Goal: Transaction & Acquisition: Purchase product/service

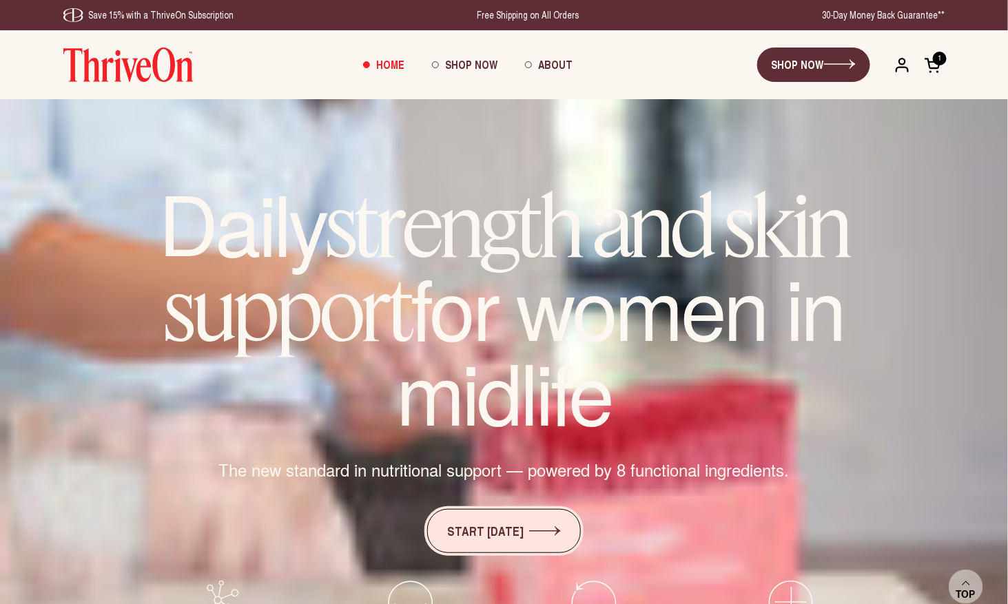
click at [460, 535] on link "START [DATE]" at bounding box center [504, 531] width 154 height 44
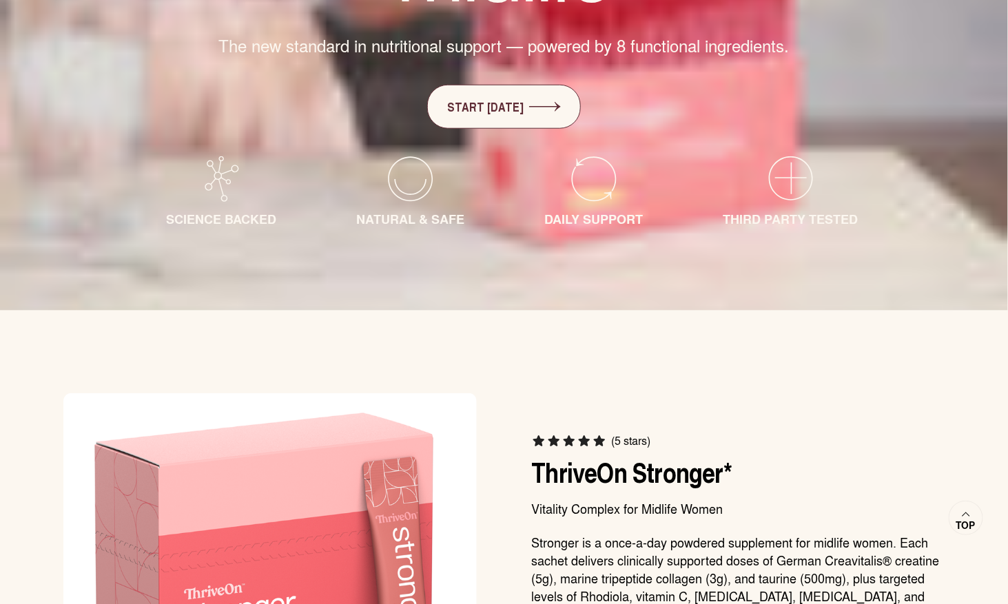
scroll to position [444, 0]
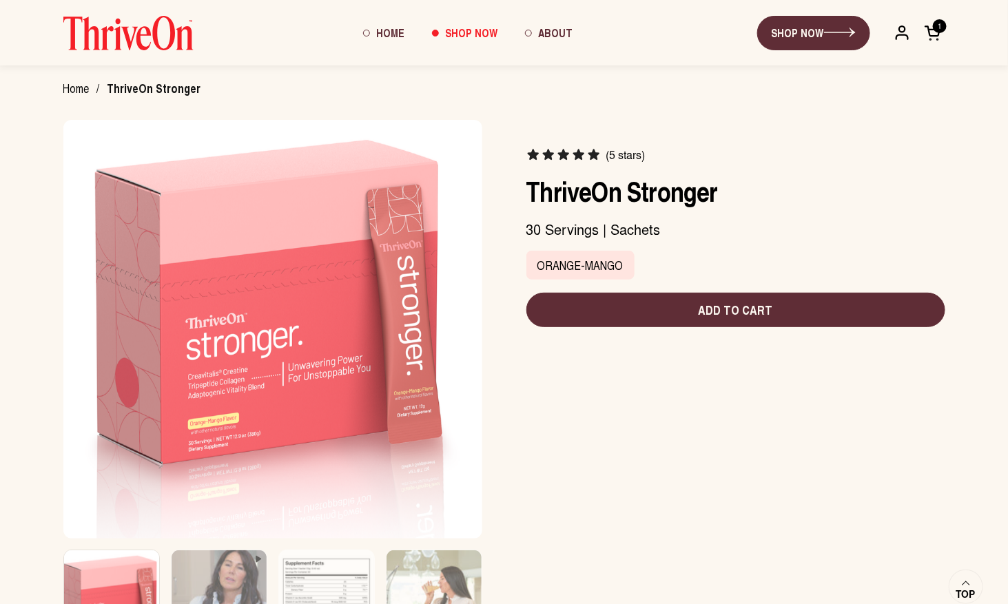
scroll to position [69, 0]
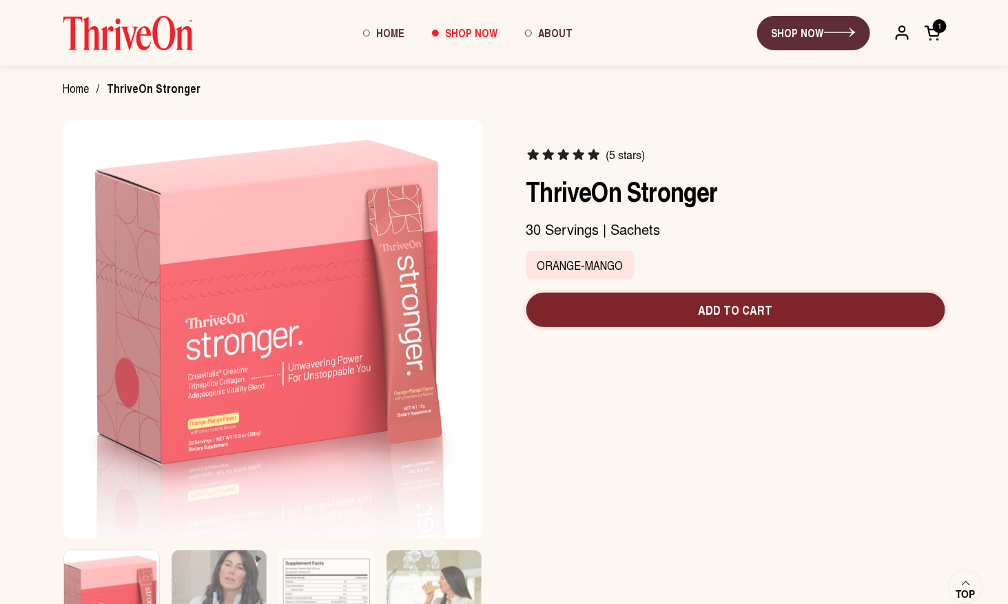
click at [721, 311] on span "Add to cart" at bounding box center [735, 310] width 397 height 18
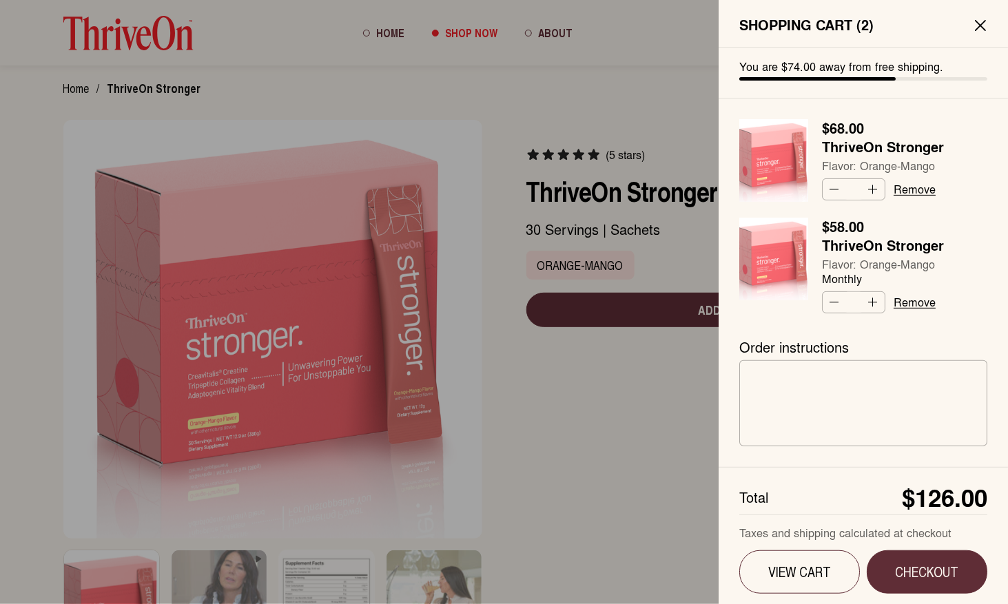
click at [985, 17] on span at bounding box center [980, 24] width 11 height 21
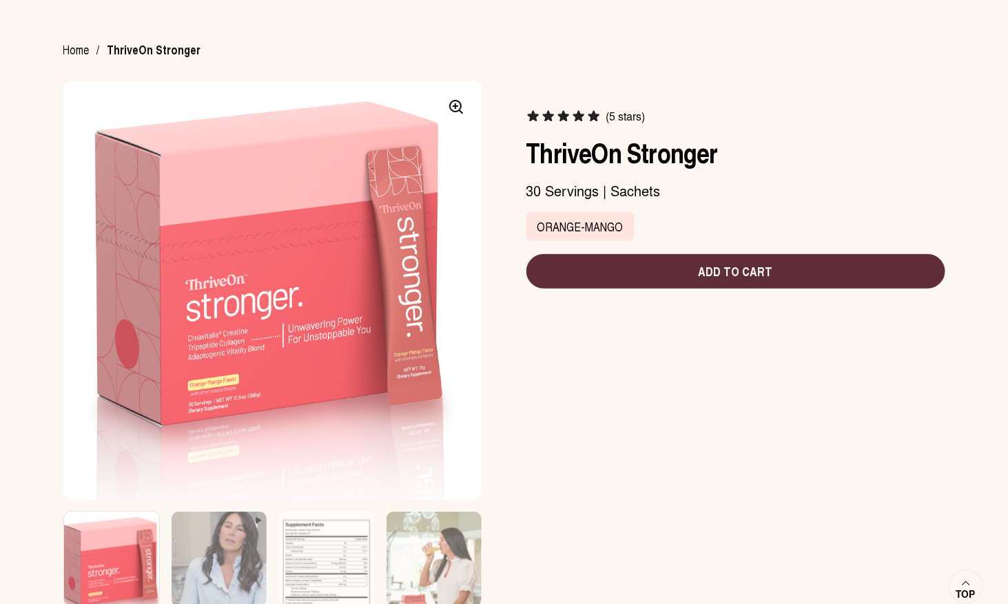
scroll to position [93, 0]
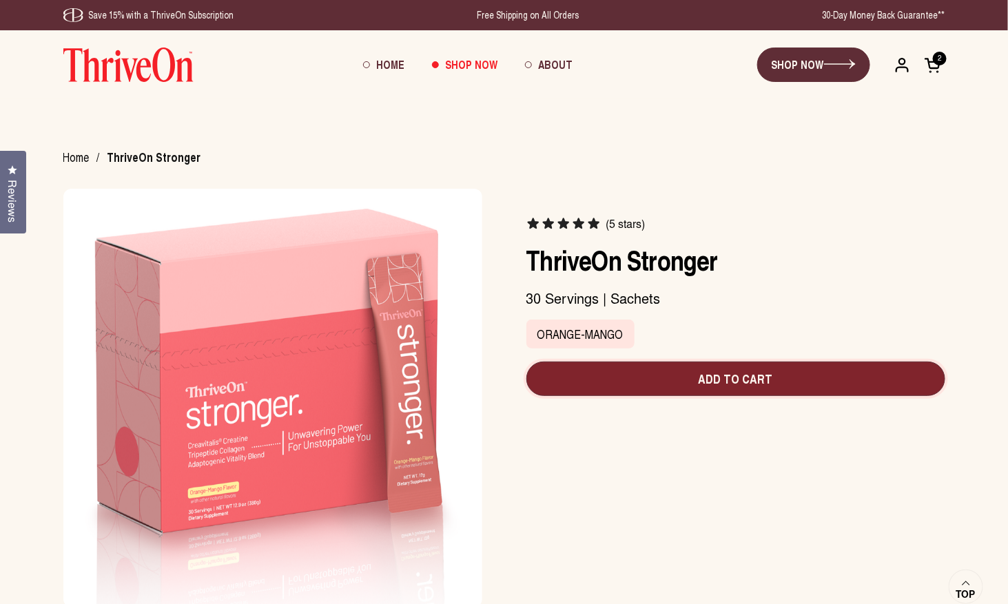
click at [734, 375] on span "Add to cart" at bounding box center [735, 379] width 397 height 18
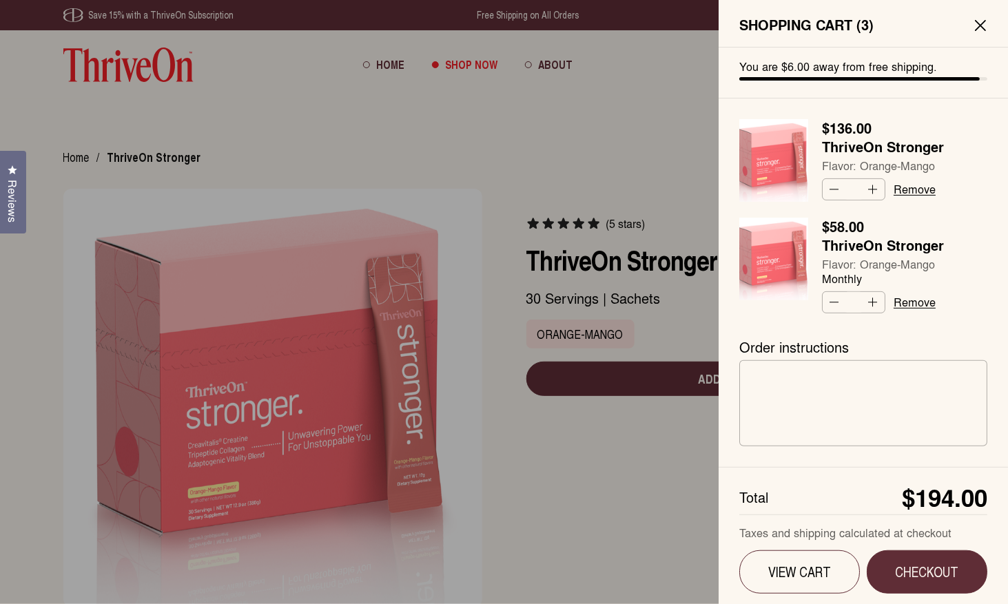
click at [493, 399] on div at bounding box center [504, 302] width 1008 height 604
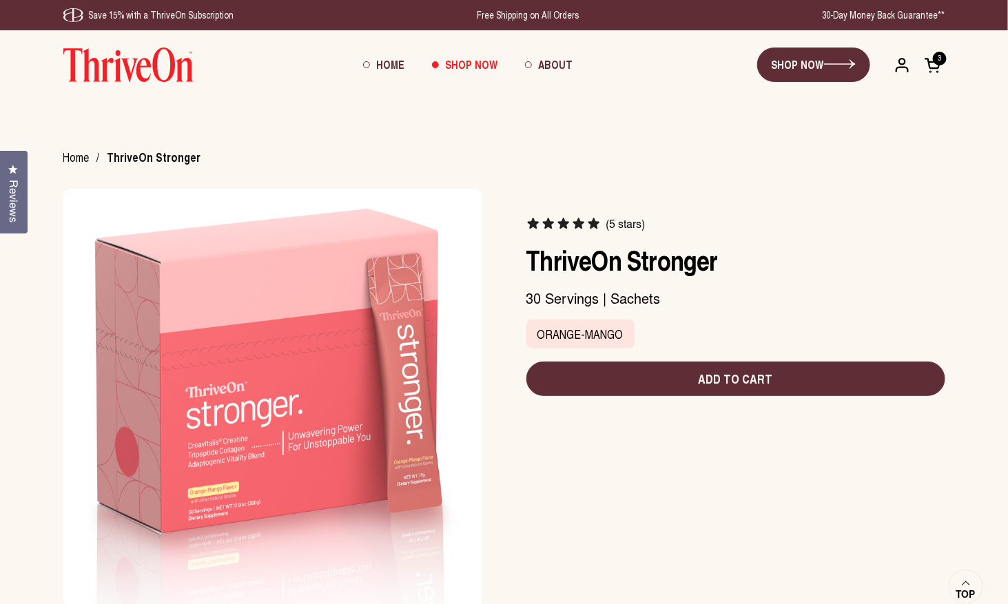
click at [8, 205] on span "Reviews" at bounding box center [14, 201] width 18 height 43
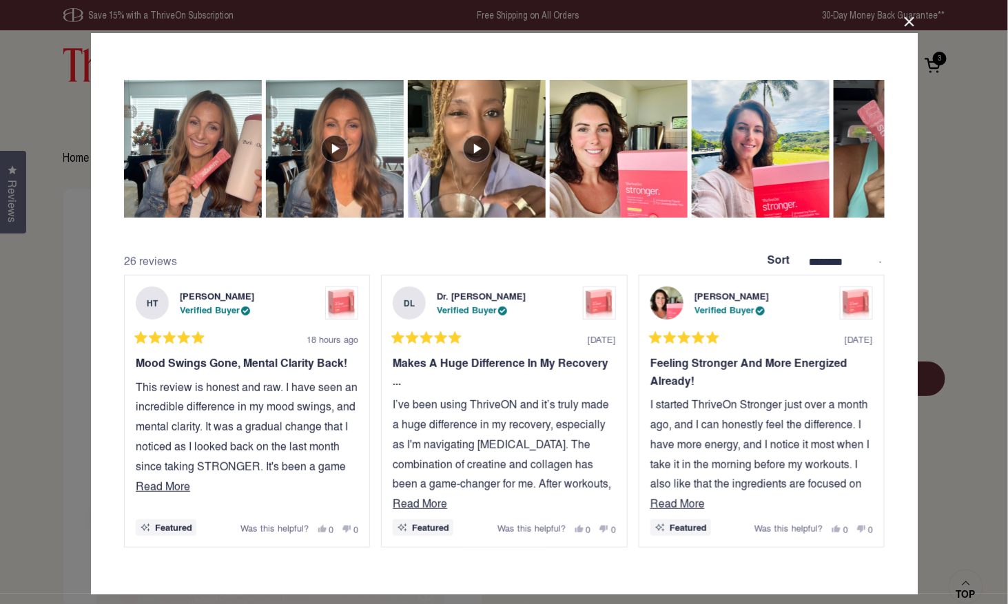
click at [46, 396] on div "**********" at bounding box center [504, 302] width 1008 height 604
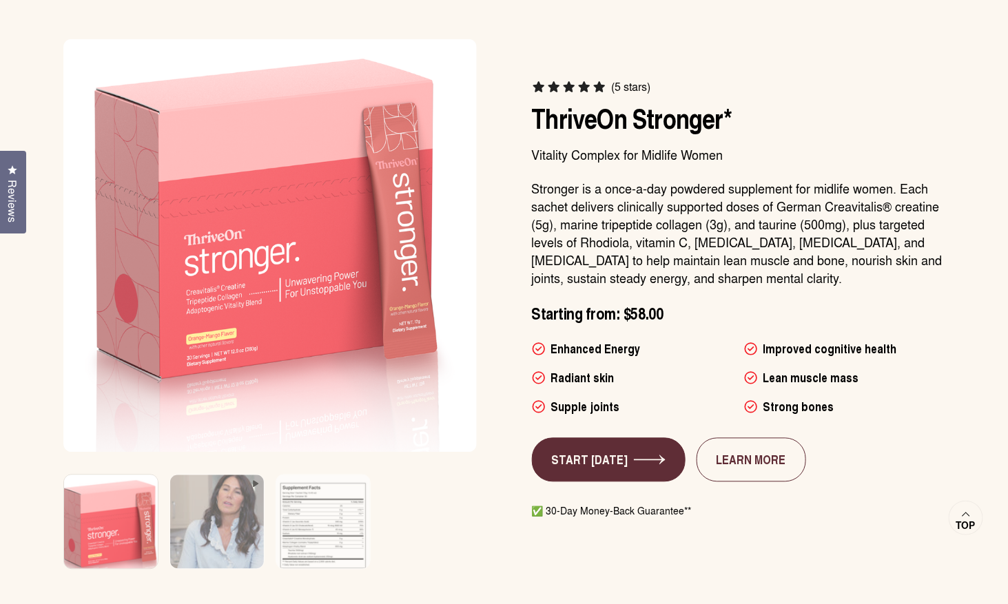
scroll to position [779, 0]
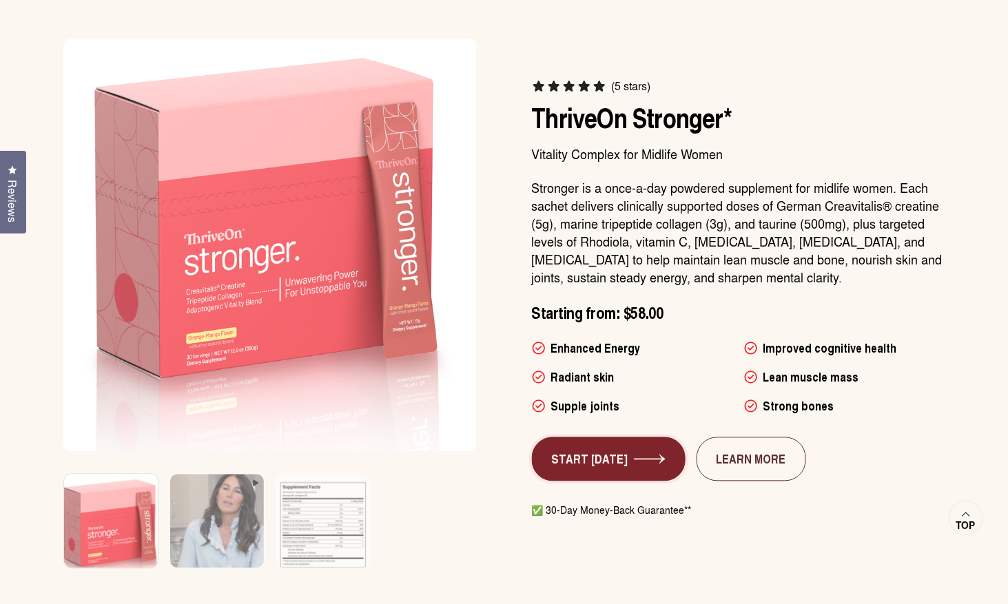
click at [608, 460] on link "START [DATE]" at bounding box center [609, 459] width 154 height 44
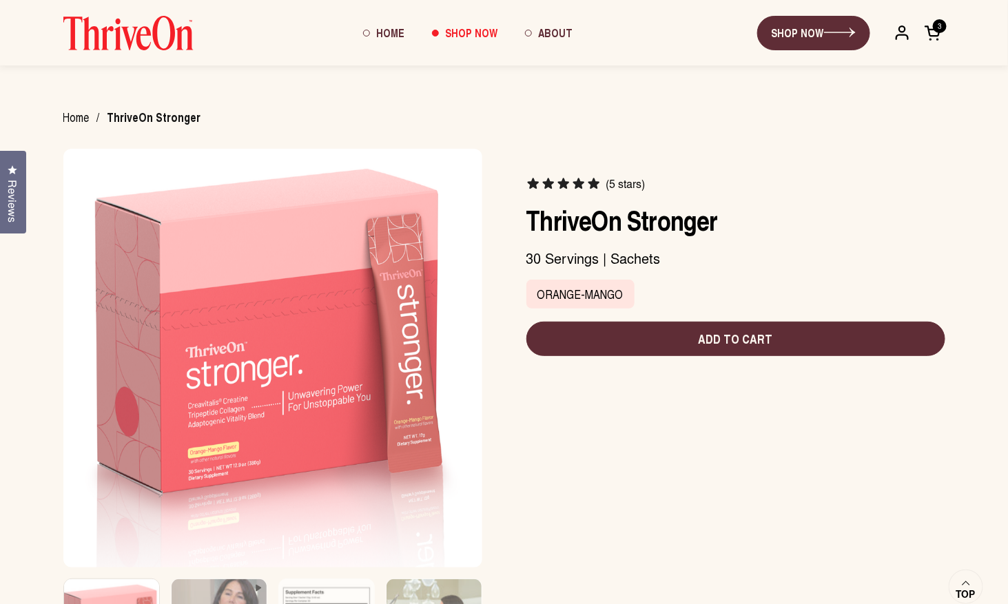
scroll to position [48, 0]
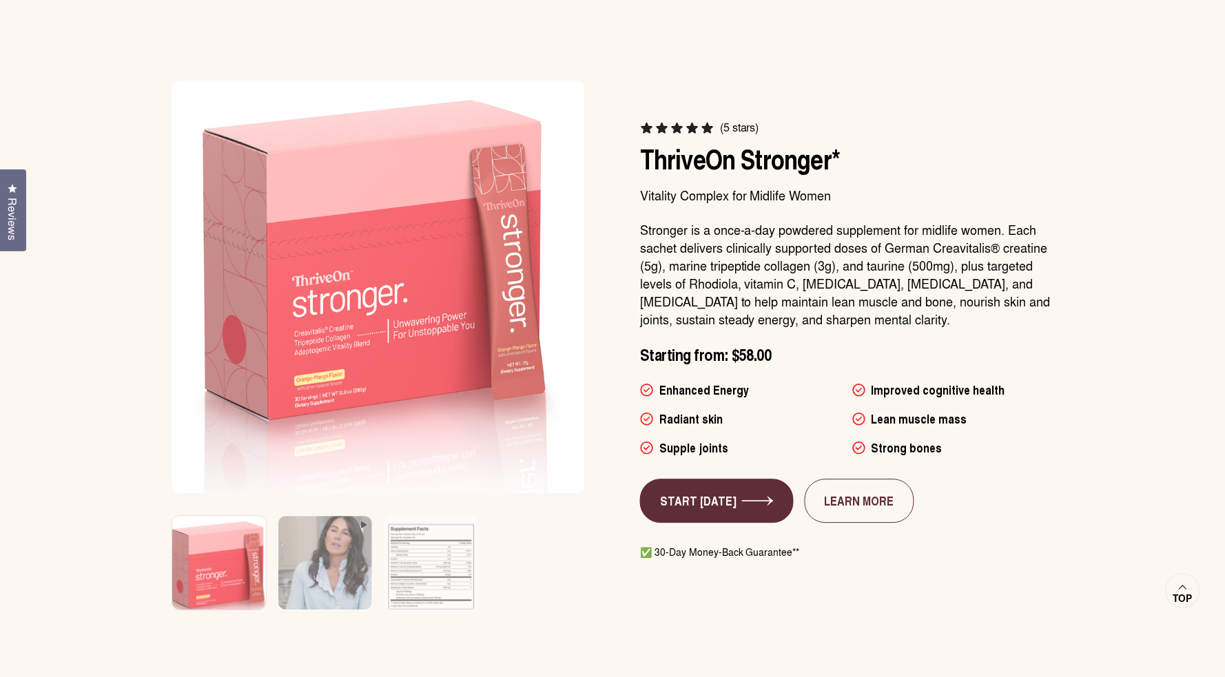
scroll to position [736, 0]
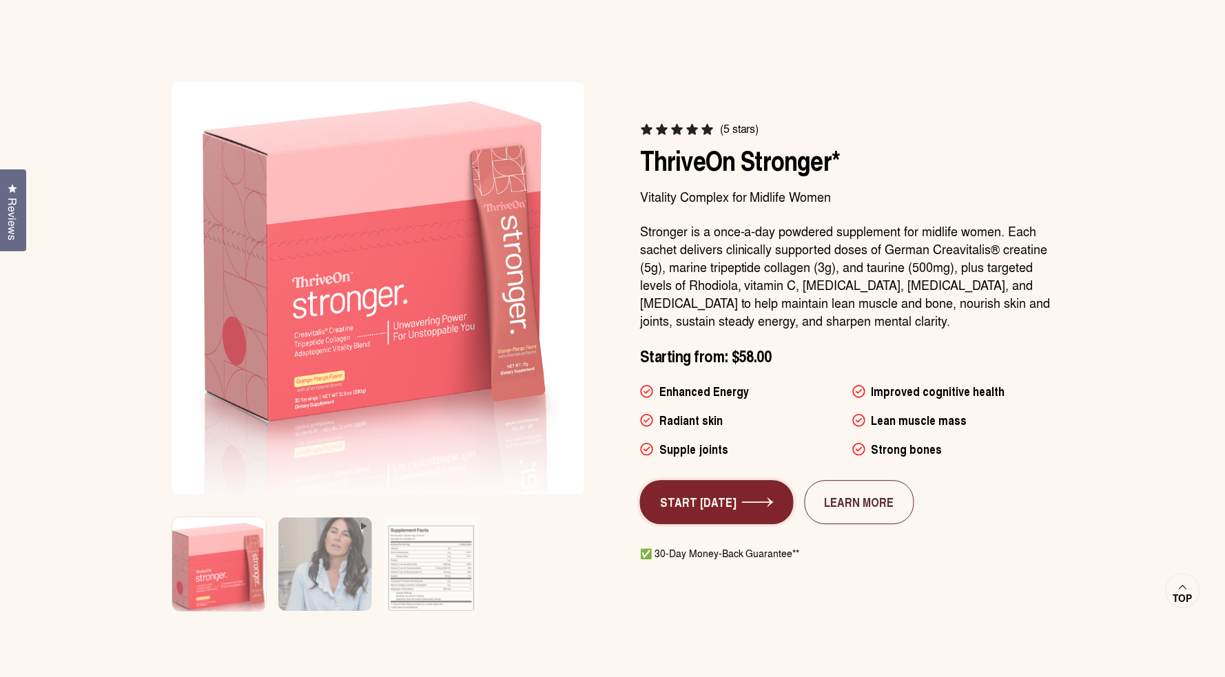
click at [743, 499] on icon at bounding box center [758, 503] width 32 height 10
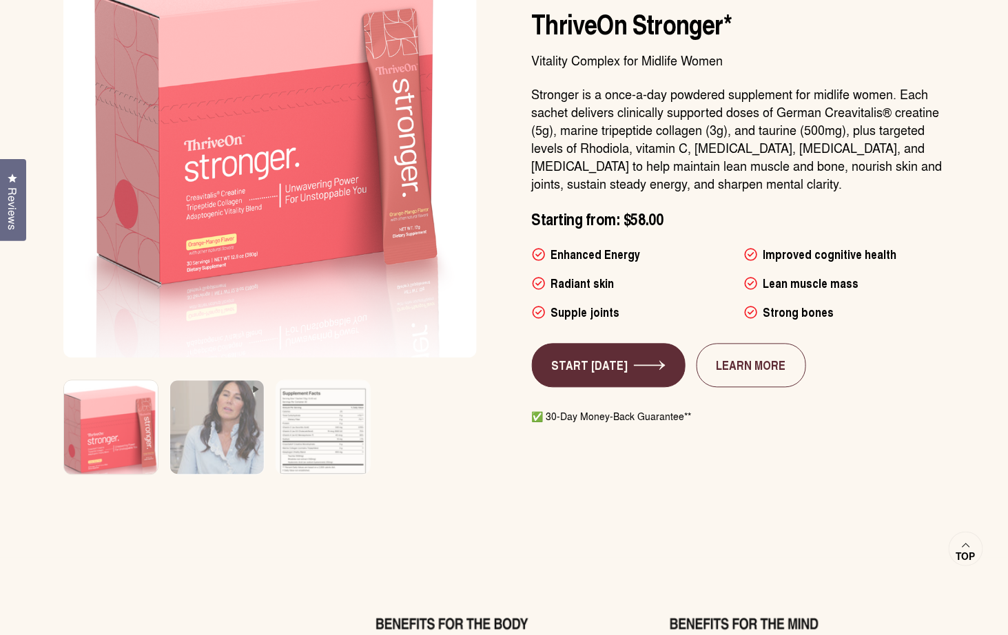
scroll to position [888, 0]
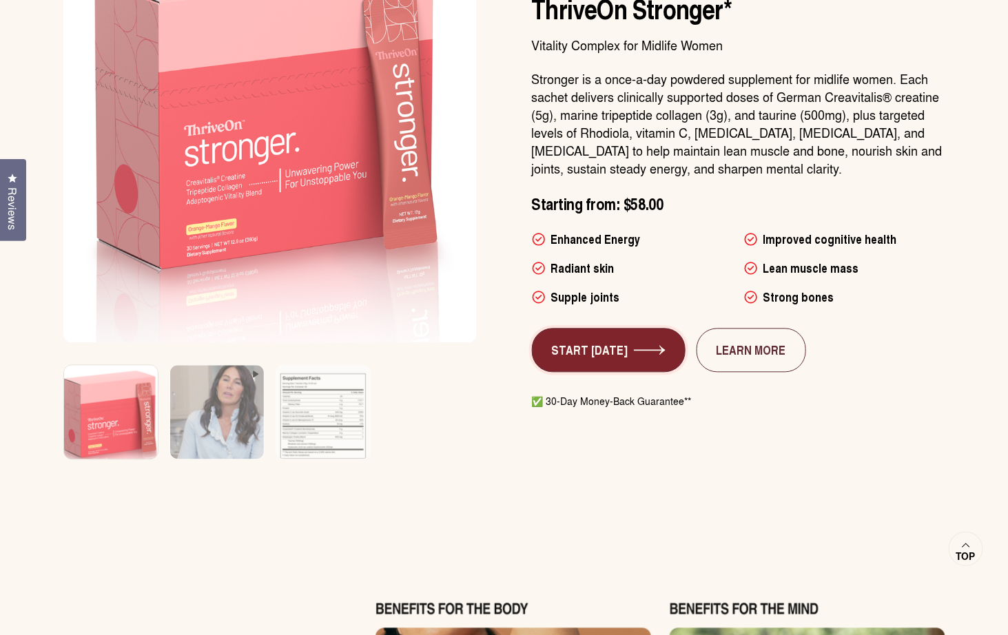
click at [639, 338] on link "START [DATE]" at bounding box center [609, 351] width 154 height 44
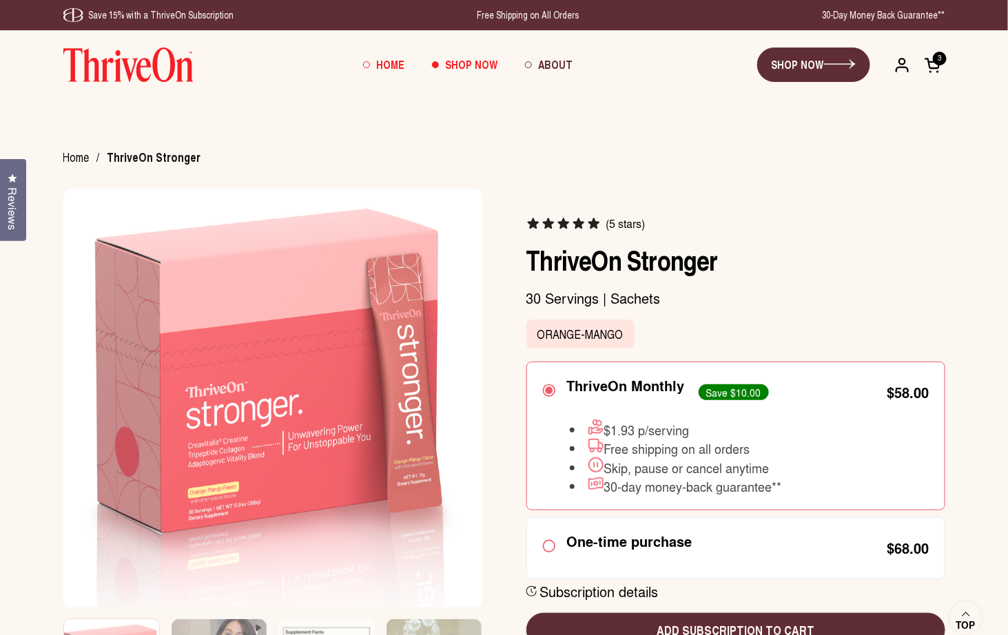
click at [385, 63] on span "Home" at bounding box center [390, 64] width 28 height 16
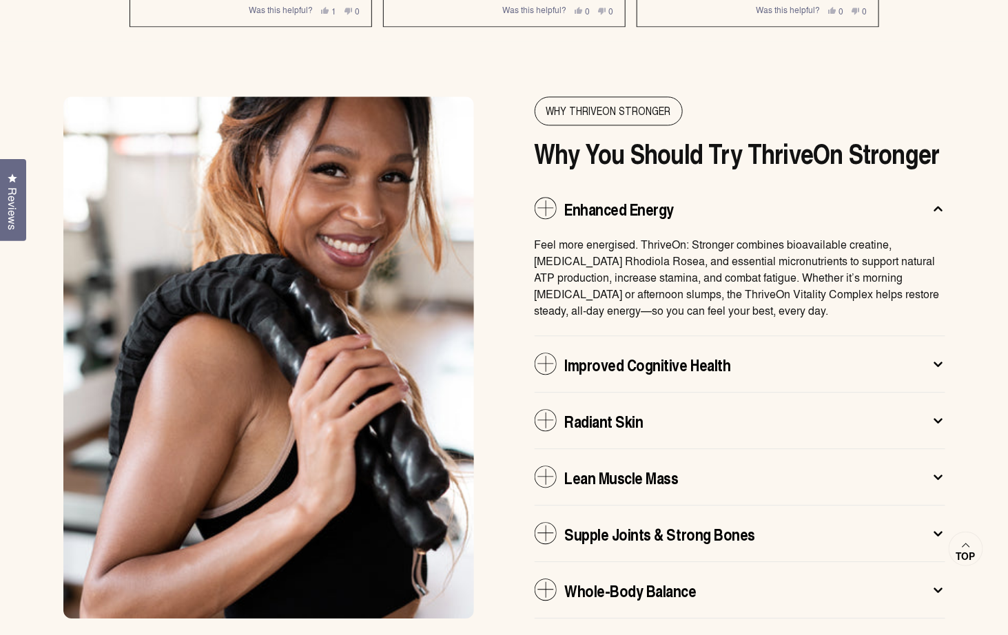
scroll to position [3057, 0]
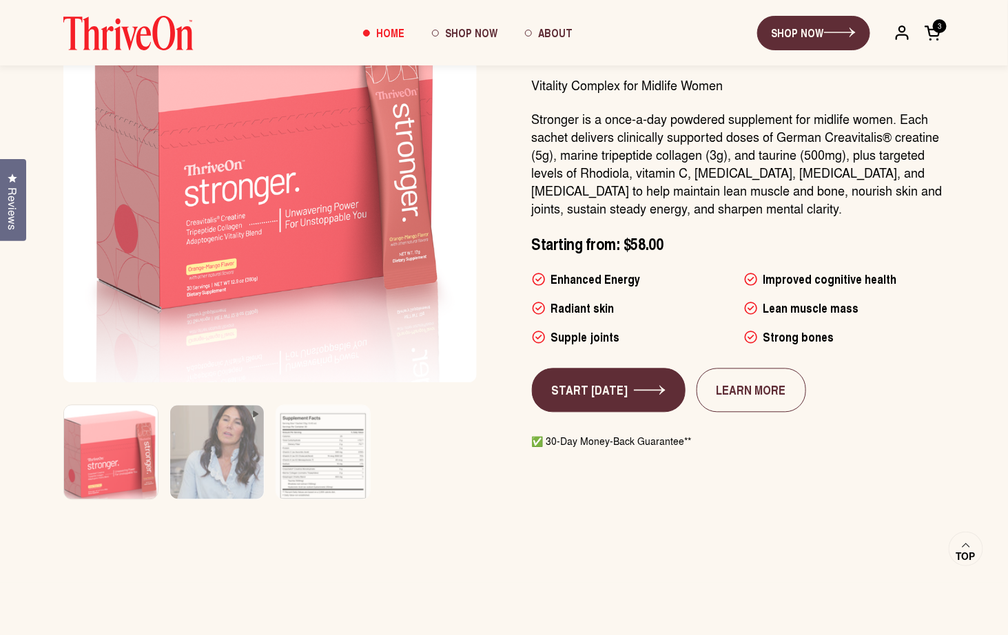
scroll to position [841, 0]
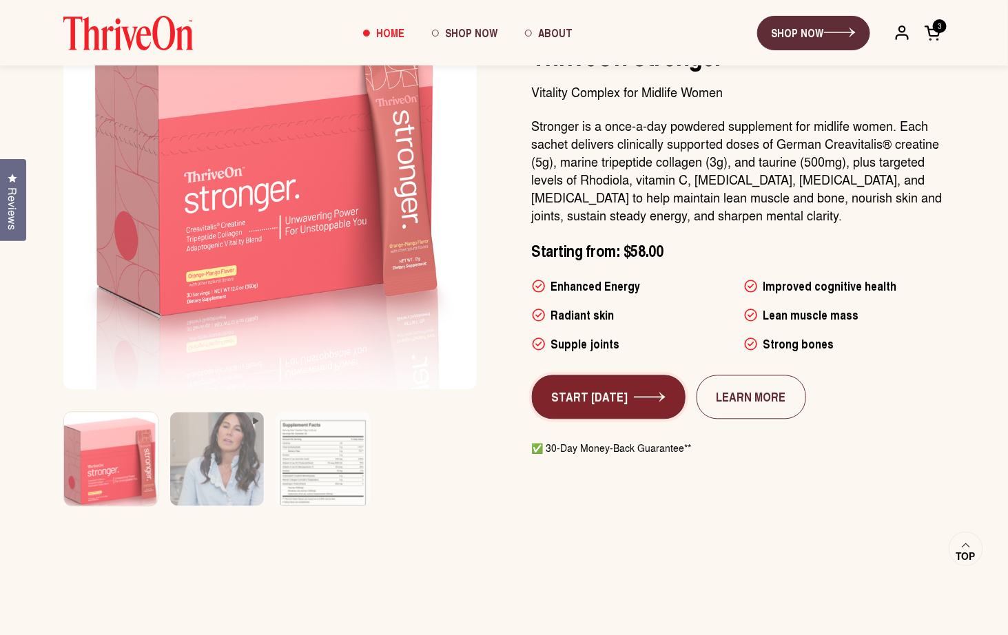
click at [616, 403] on link "START TODAY" at bounding box center [609, 397] width 154 height 44
